Goal: Transaction & Acquisition: Purchase product/service

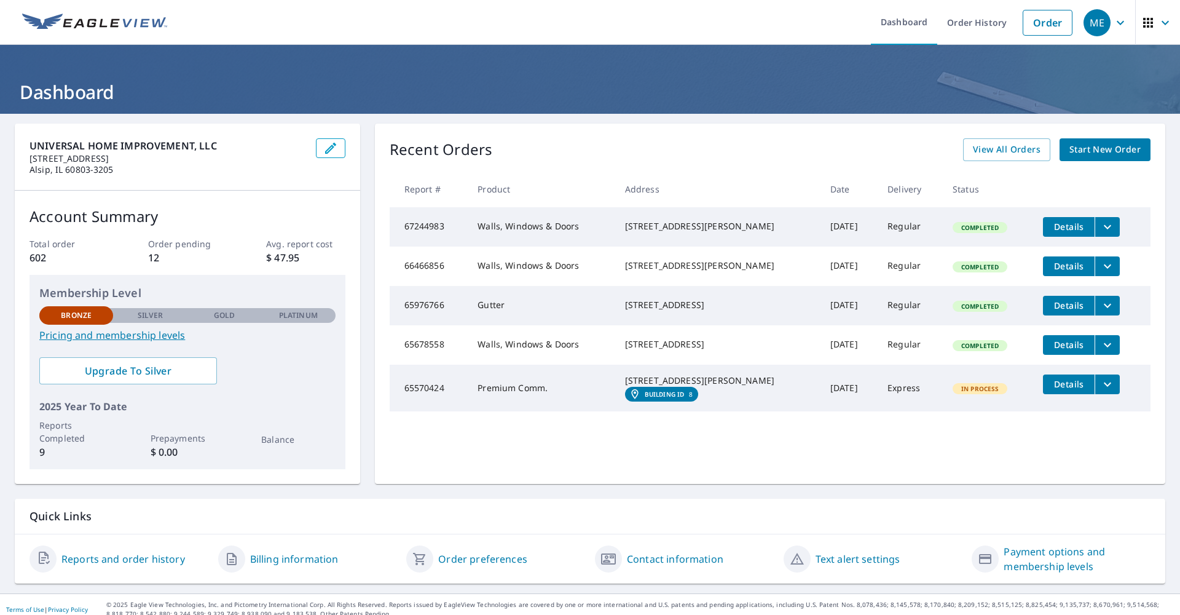
scroll to position [3, 0]
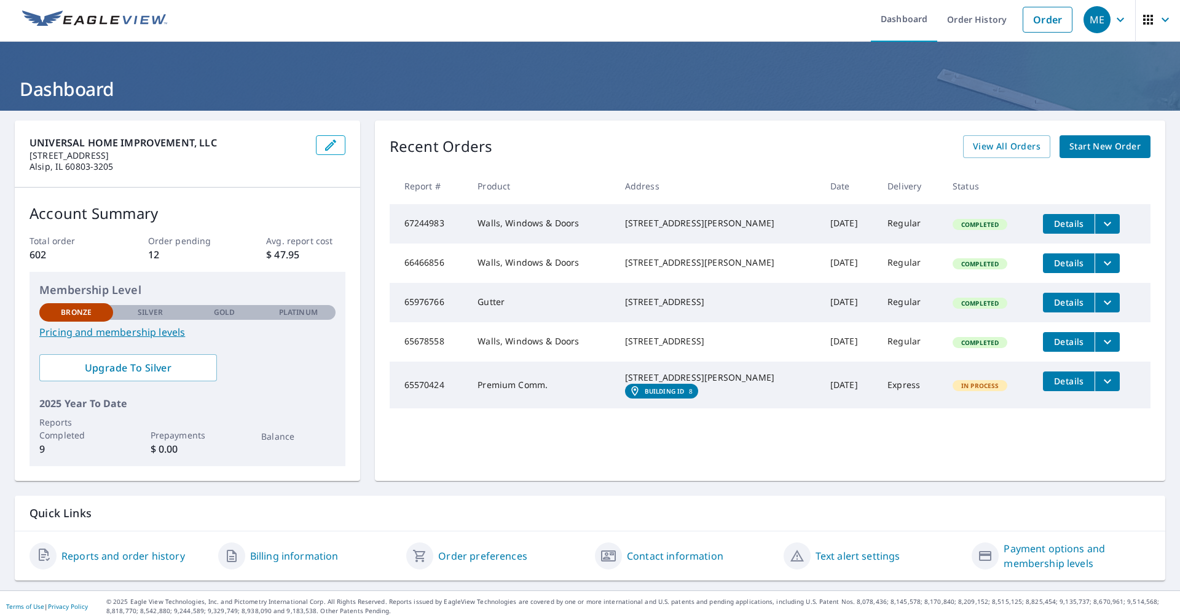
click at [1098, 155] on link "Start New Order" at bounding box center [1105, 146] width 91 height 23
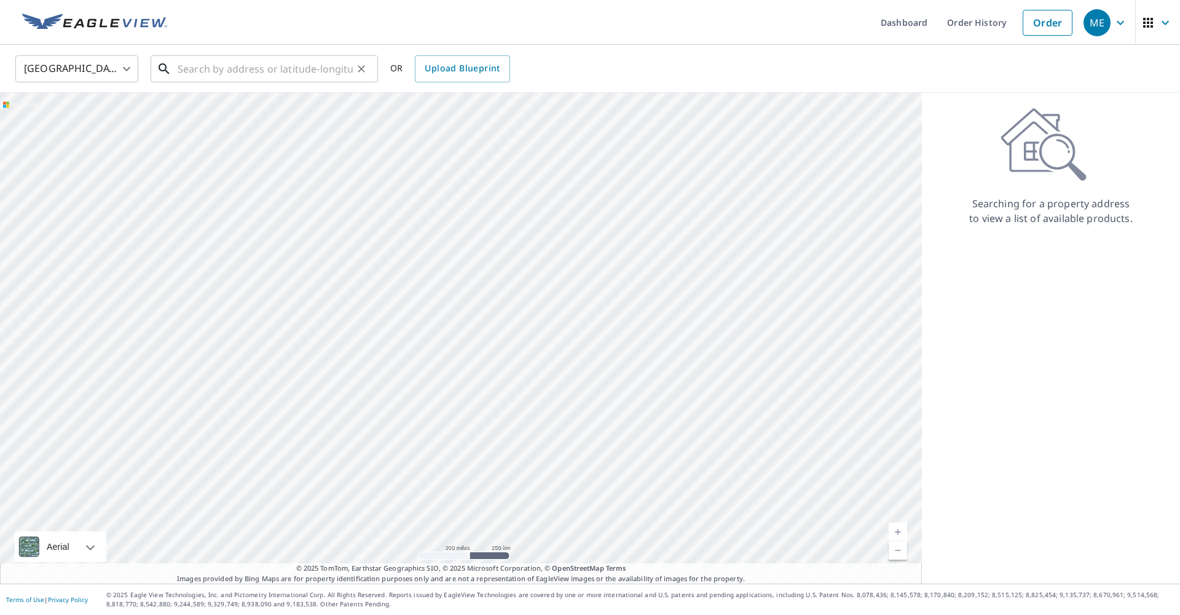
click at [275, 73] on input "text" at bounding box center [265, 69] width 175 height 34
paste input "[STREET_ADDRESS][US_STATE]"
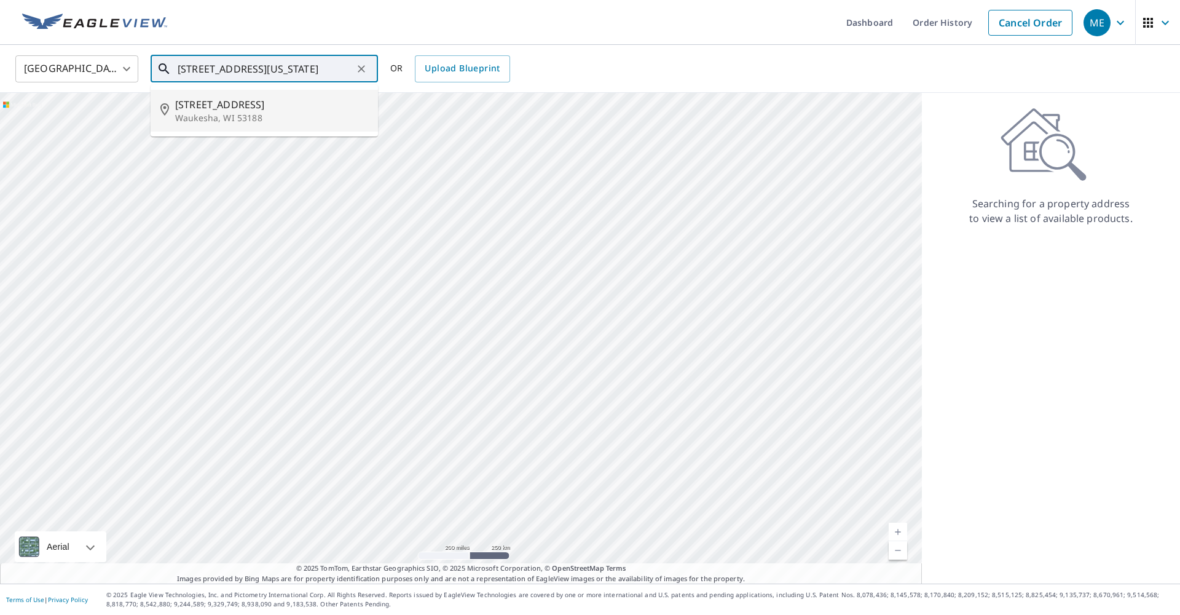
click at [274, 108] on span "[STREET_ADDRESS]" at bounding box center [271, 104] width 193 height 15
type input "[STREET_ADDRESS]"
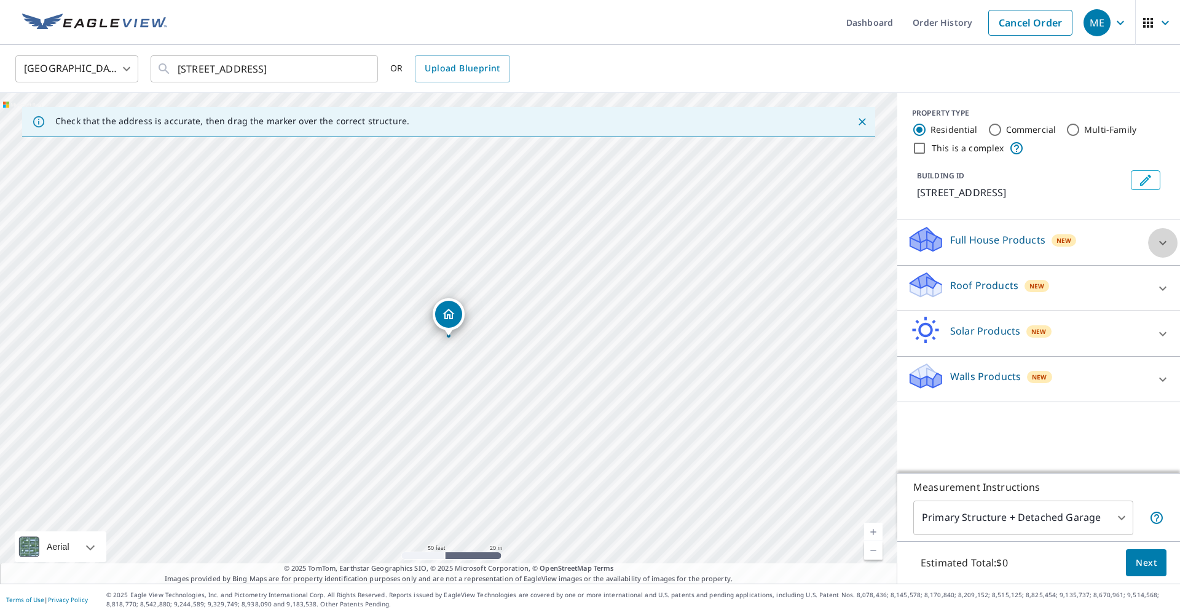
click at [1158, 241] on icon at bounding box center [1163, 242] width 15 height 15
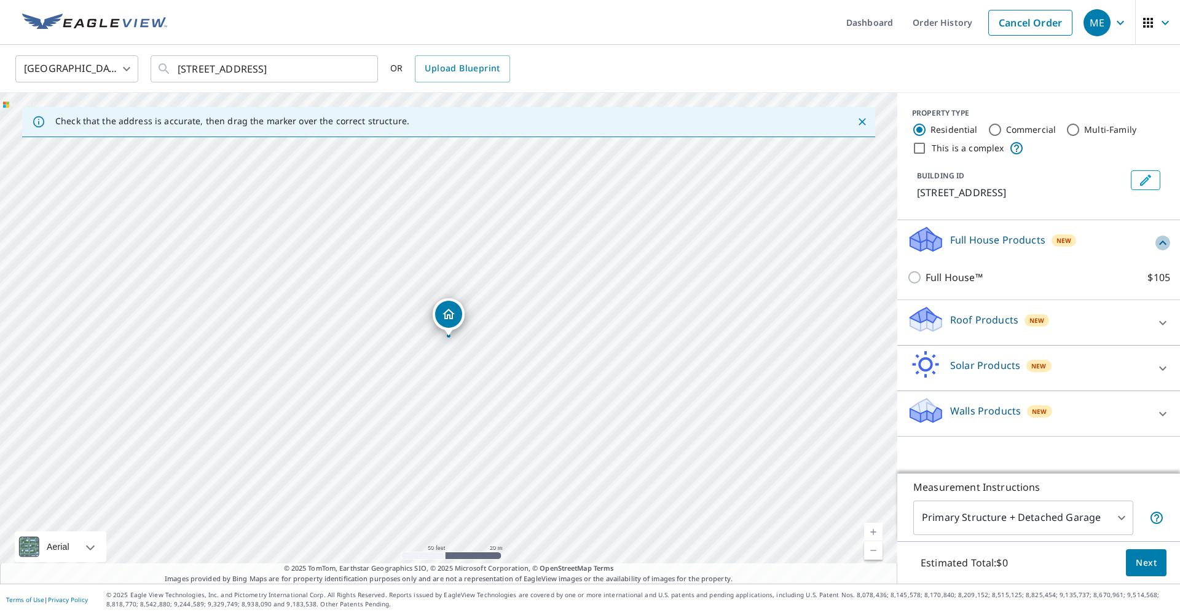
click at [1158, 241] on icon at bounding box center [1163, 242] width 15 height 15
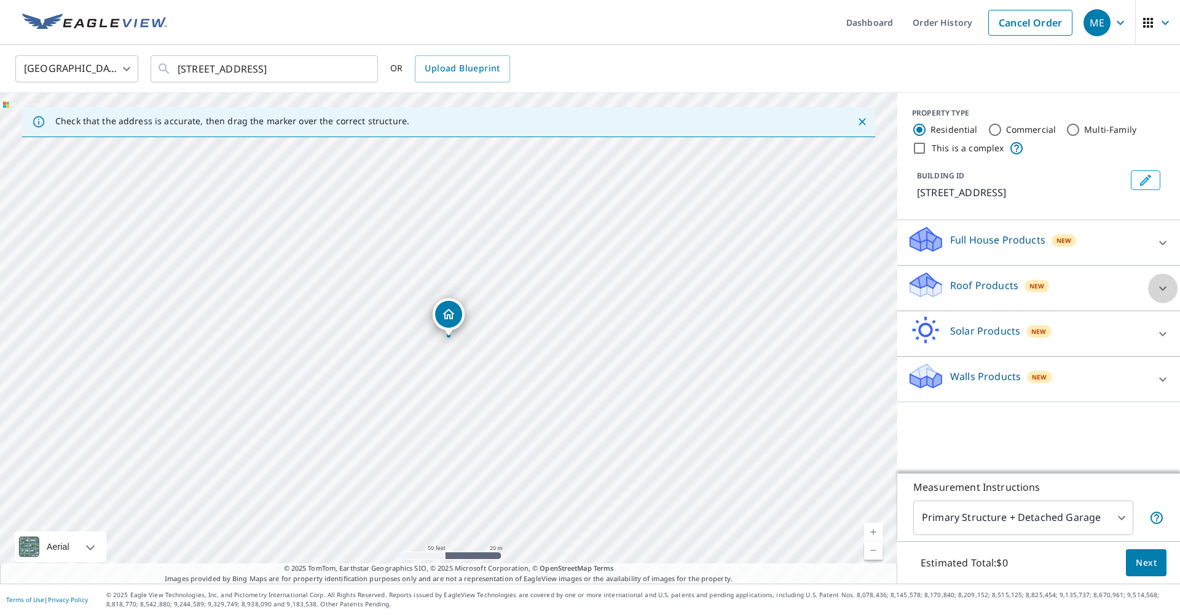
click at [1157, 279] on div at bounding box center [1163, 289] width 30 height 30
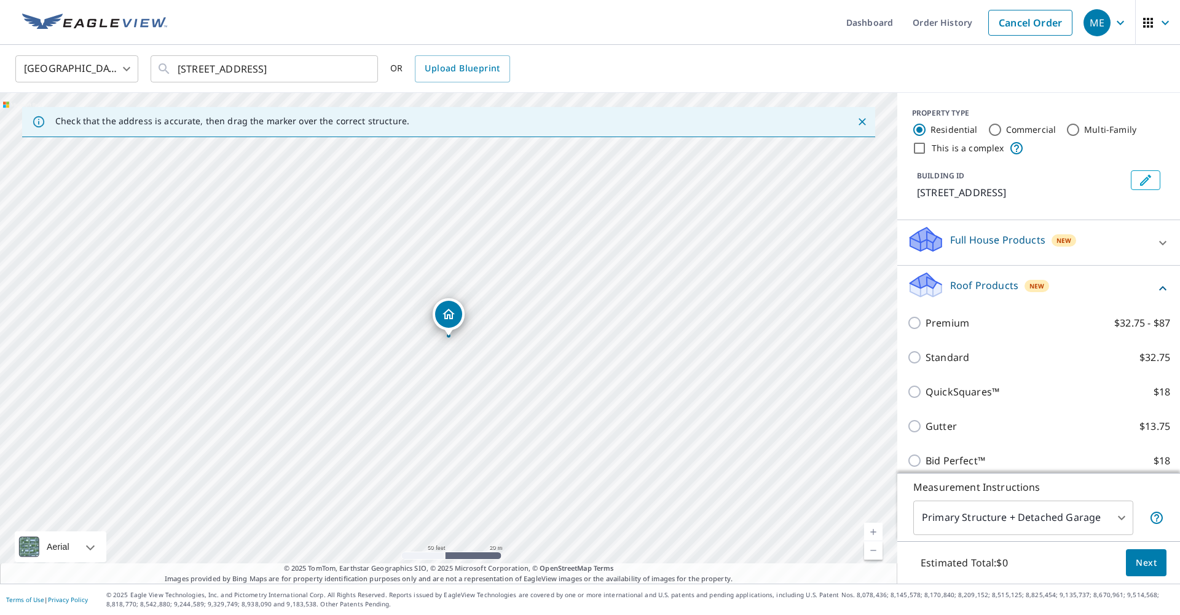
click at [1157, 279] on div "Roof Products New" at bounding box center [1038, 287] width 263 height 35
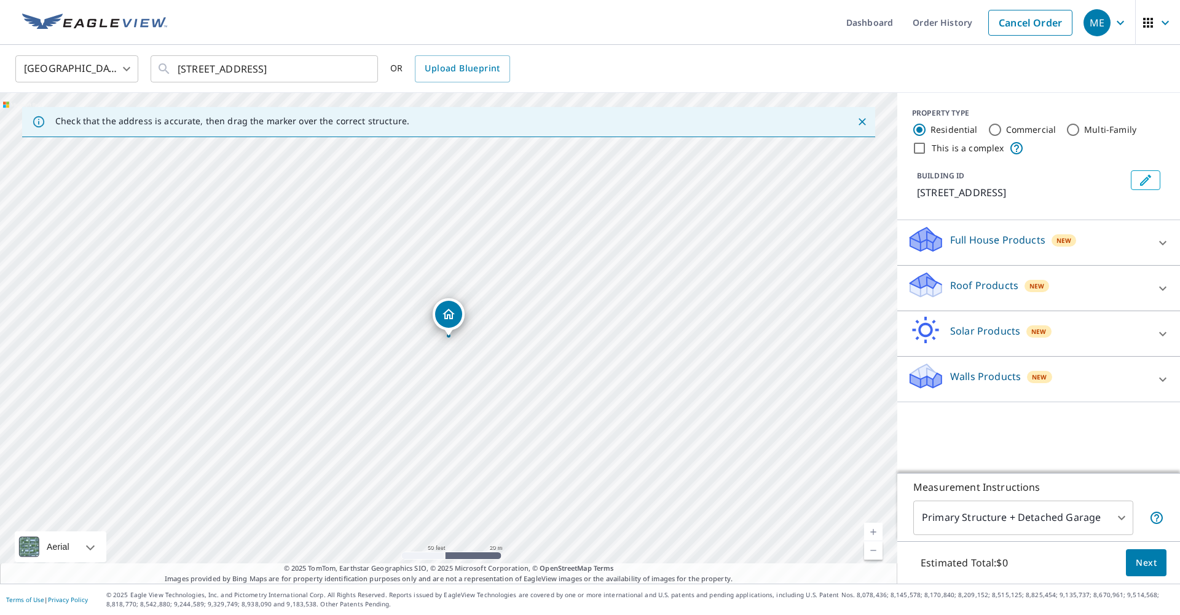
click at [1128, 374] on div "Walls Products New" at bounding box center [1027, 378] width 241 height 35
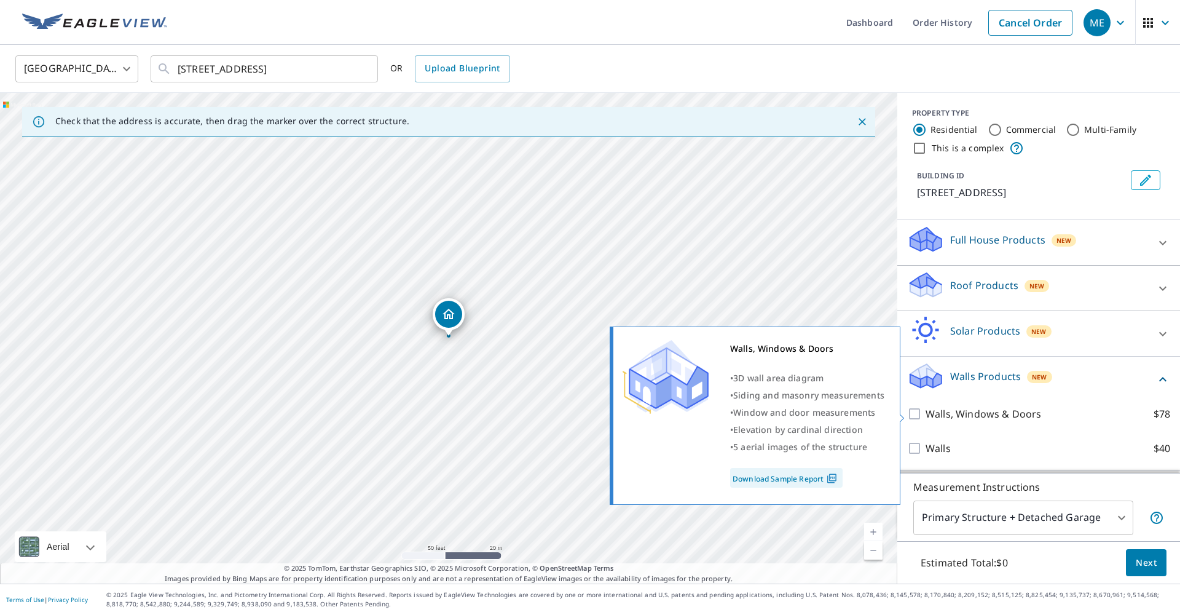
click at [964, 415] on p "Walls, Windows & Doors" at bounding box center [984, 413] width 116 height 15
click at [926, 415] on input "Walls, Windows & Doors $78" at bounding box center [916, 413] width 18 height 15
checkbox input "true"
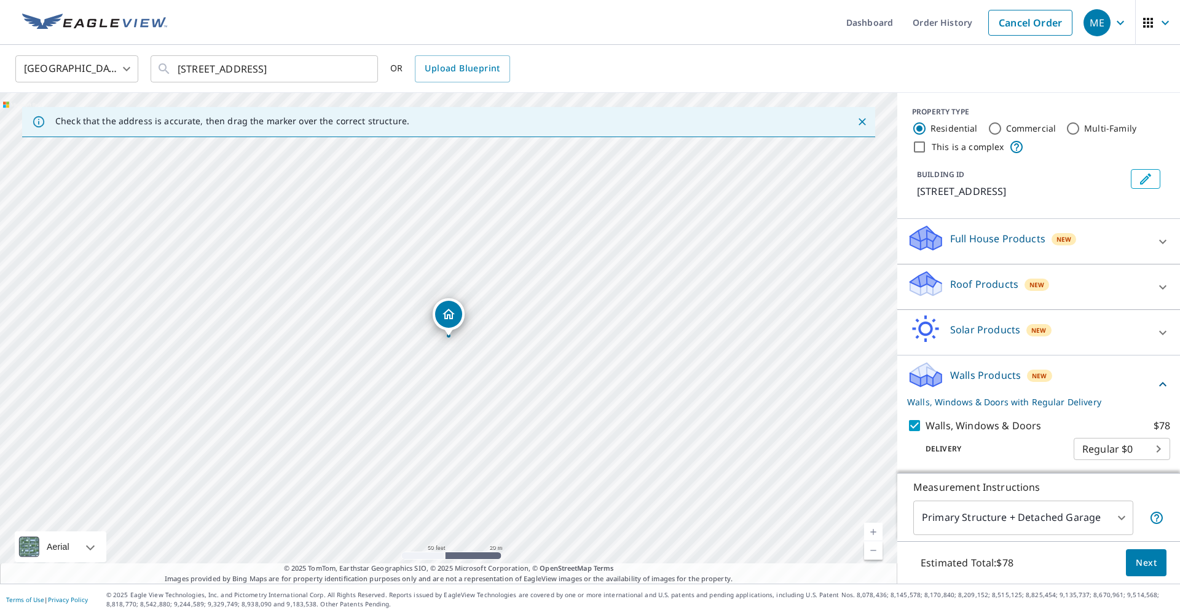
scroll to position [10, 0]
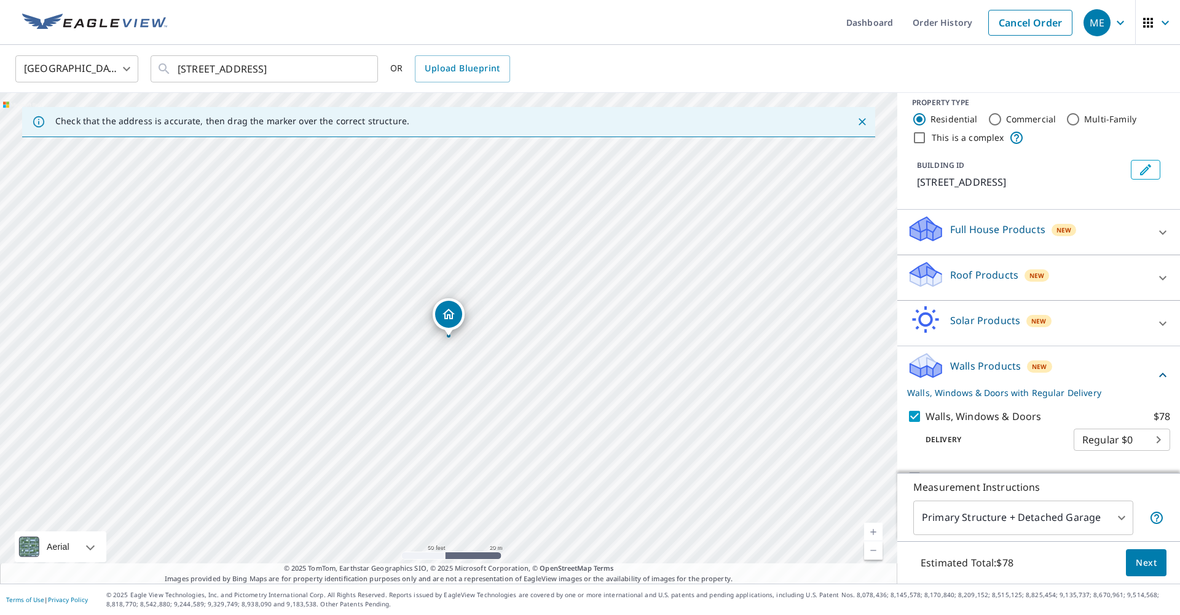
click at [1105, 441] on body "ME ME Dashboard Order History Cancel Order ME [GEOGRAPHIC_DATA] [GEOGRAPHIC_DAT…" at bounding box center [590, 307] width 1180 height 615
click at [1104, 441] on ul "Regular $0" at bounding box center [1122, 444] width 96 height 32
click at [1040, 450] on div at bounding box center [590, 307] width 1180 height 615
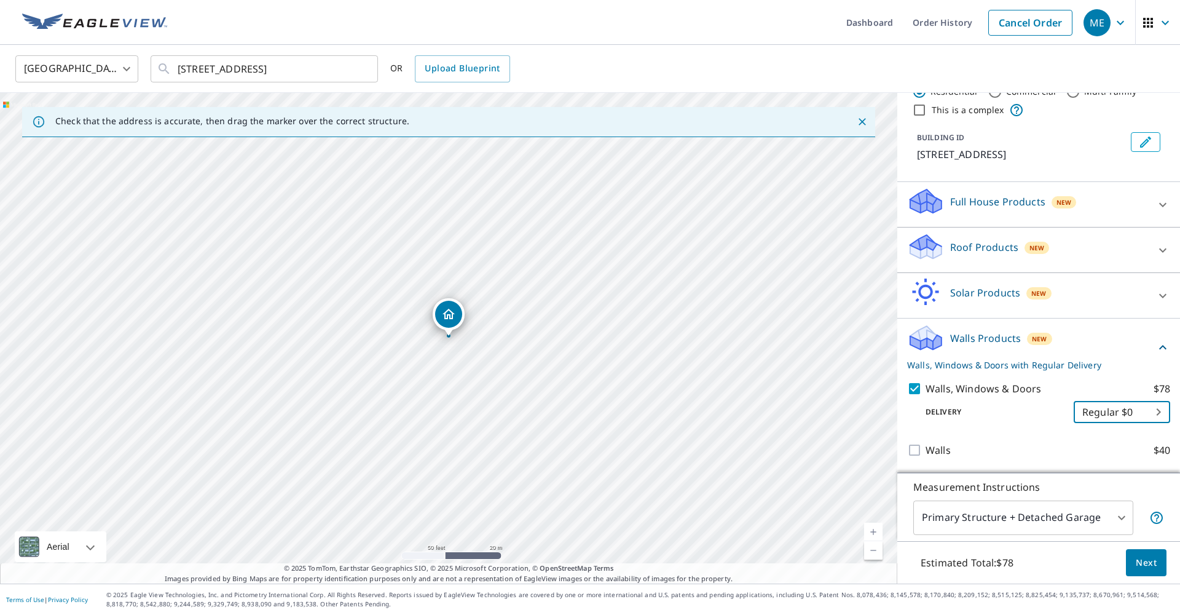
scroll to position [38, 0]
click at [1121, 527] on body "ME ME Dashboard Order History Cancel Order ME [GEOGRAPHIC_DATA] [GEOGRAPHIC_DAT…" at bounding box center [590, 307] width 1180 height 615
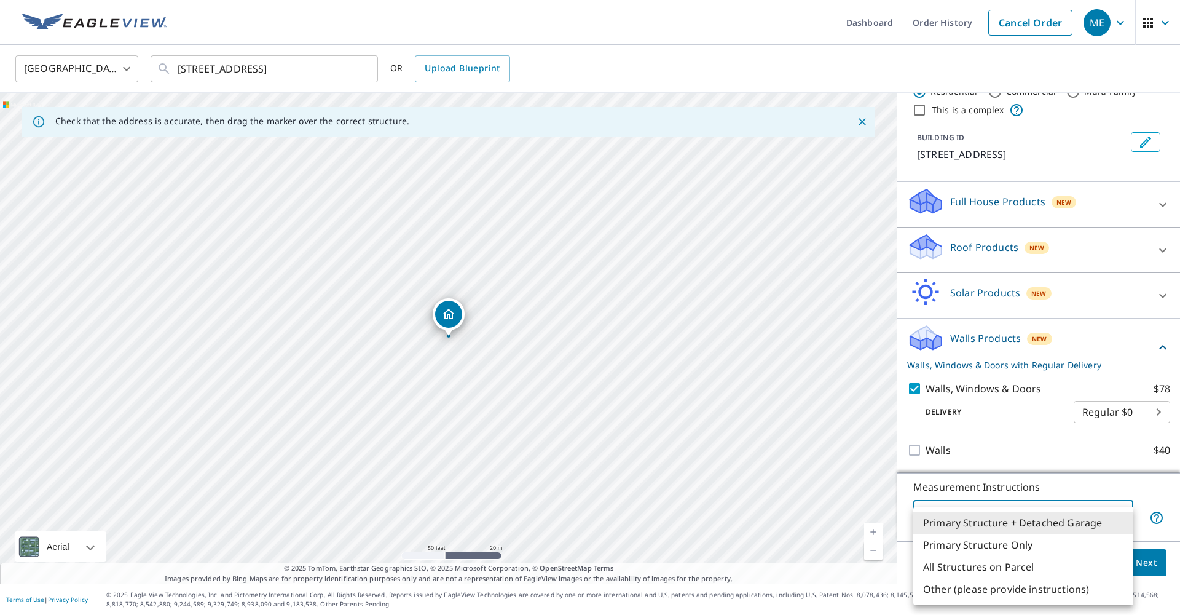
click at [1160, 533] on div at bounding box center [590, 307] width 1180 height 615
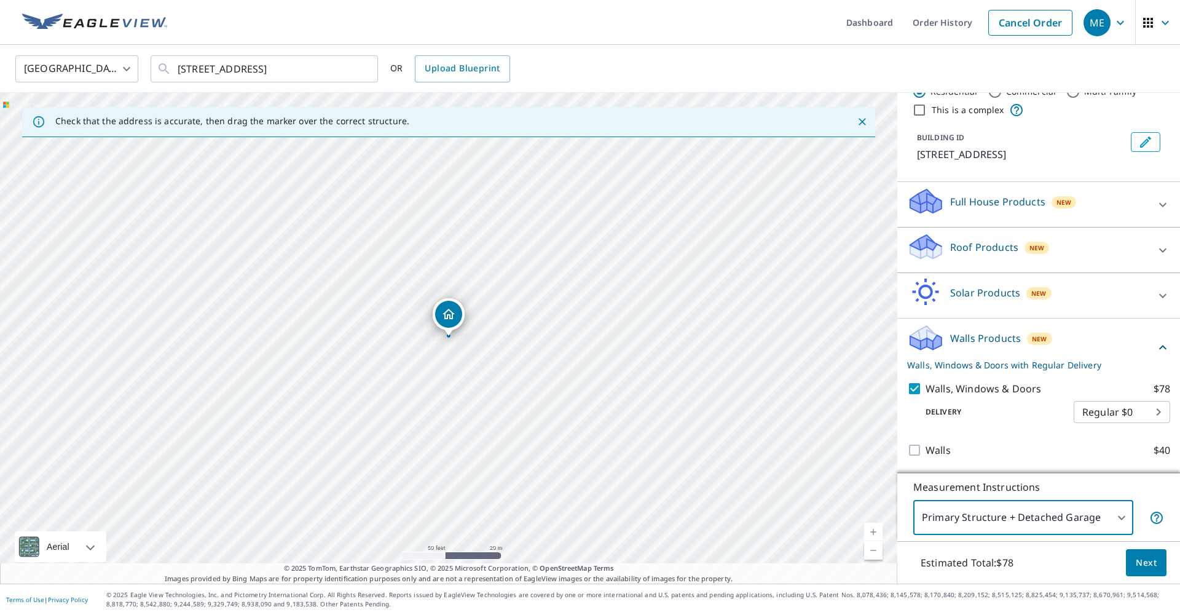
click at [1152, 556] on span "Next" at bounding box center [1146, 562] width 21 height 15
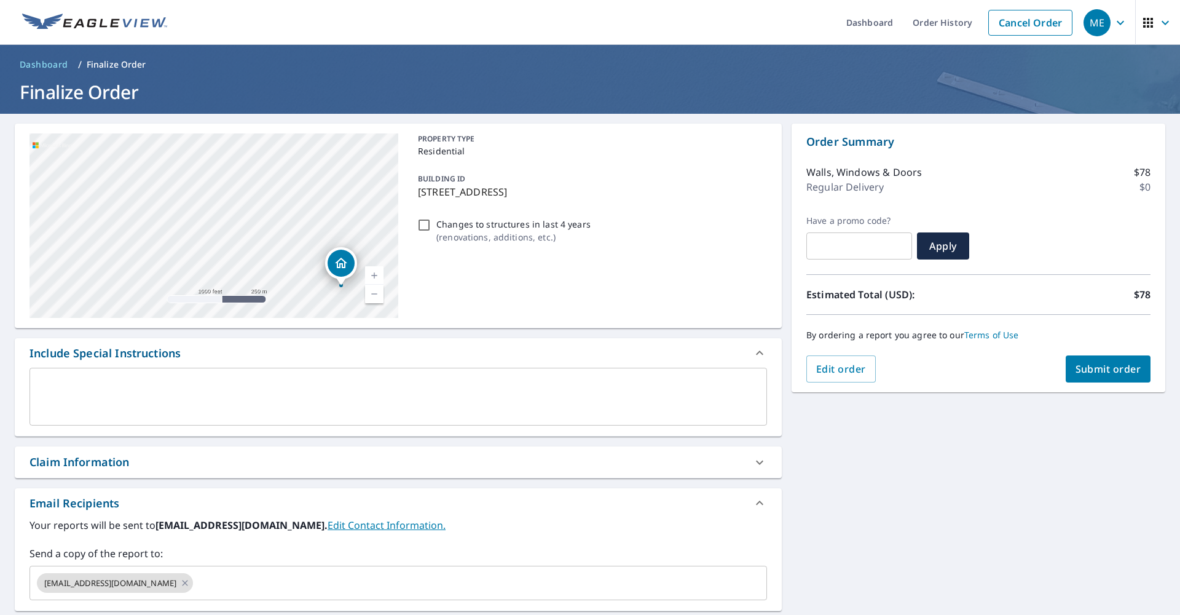
click at [1089, 365] on span "Submit order" at bounding box center [1109, 369] width 66 height 14
checkbox input "true"
